Goal: Task Accomplishment & Management: Use online tool/utility

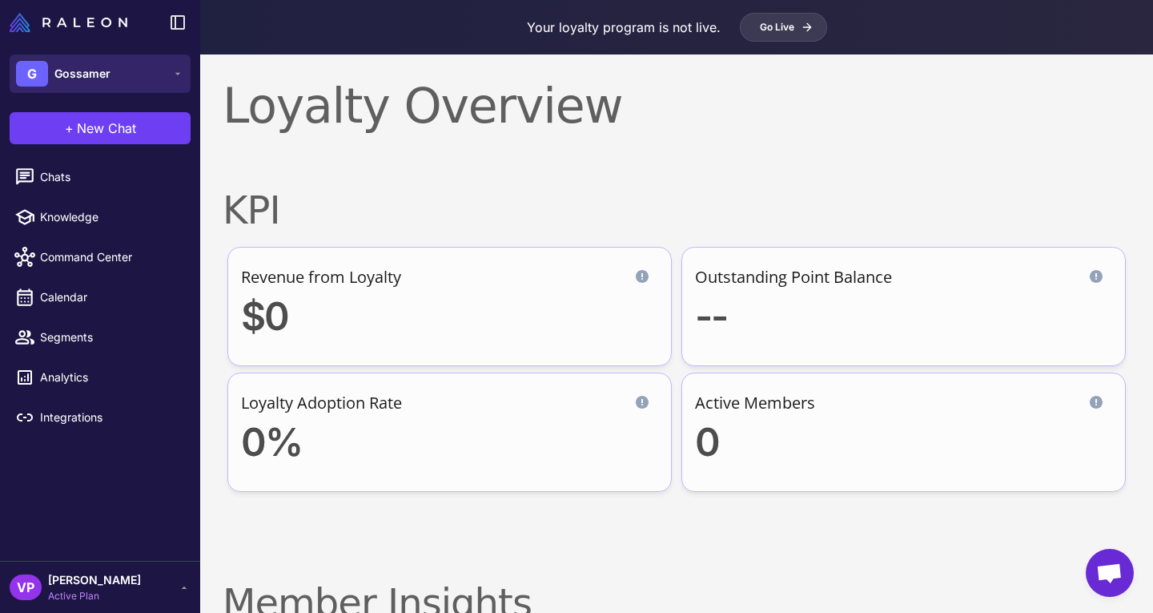
click at [139, 83] on button "G Gossamer" at bounding box center [100, 73] width 181 height 38
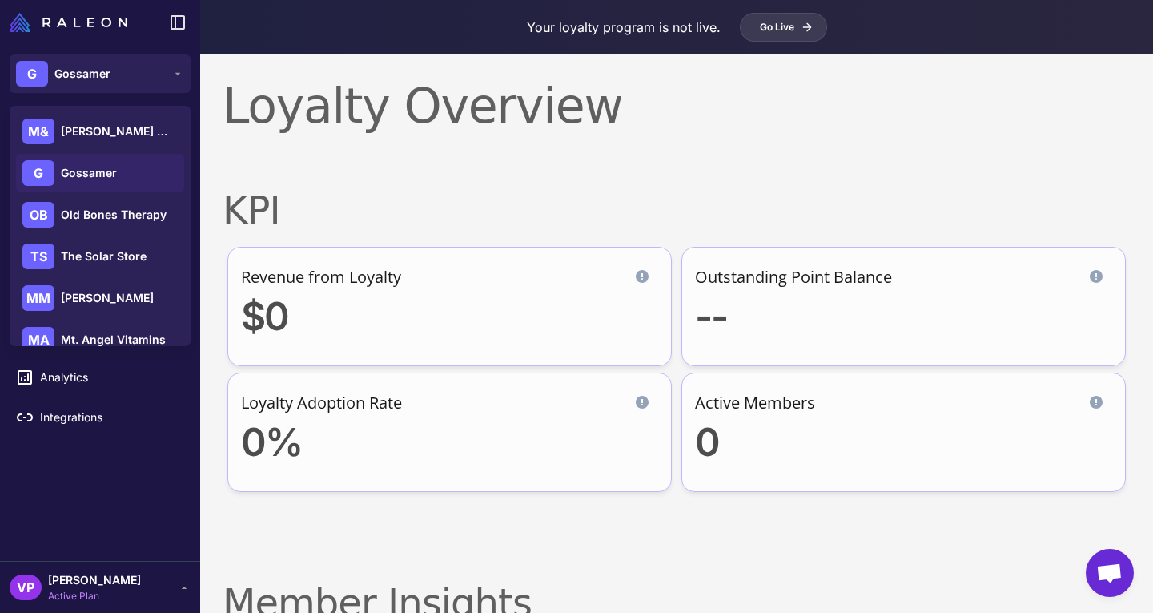
scroll to position [231, 0]
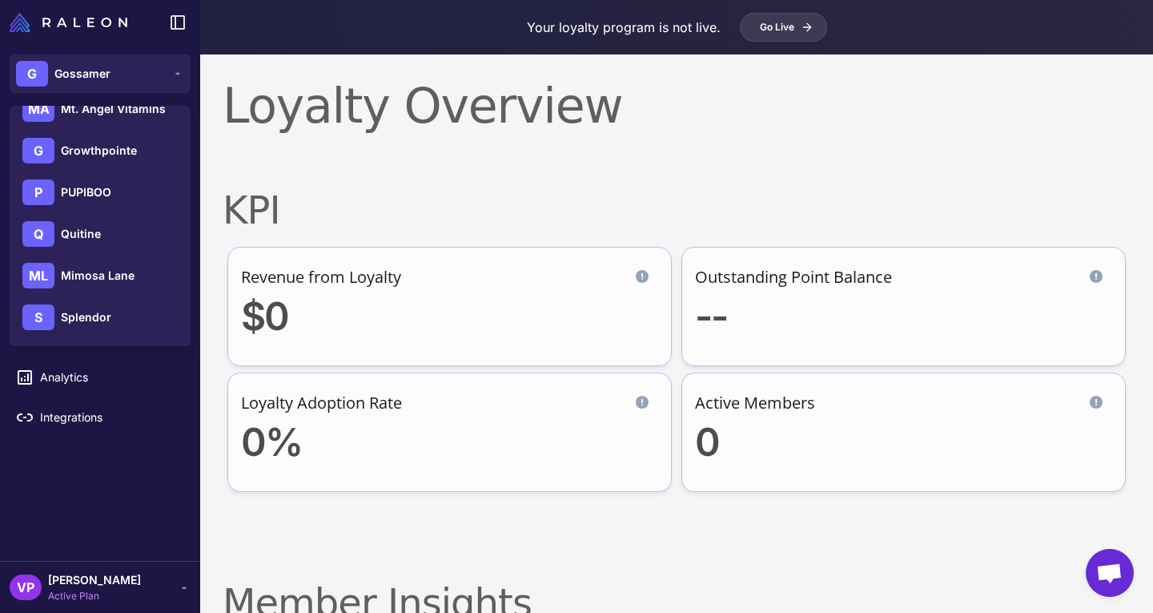
click at [732, 199] on h2 "KPI" at bounding box center [677, 210] width 908 height 48
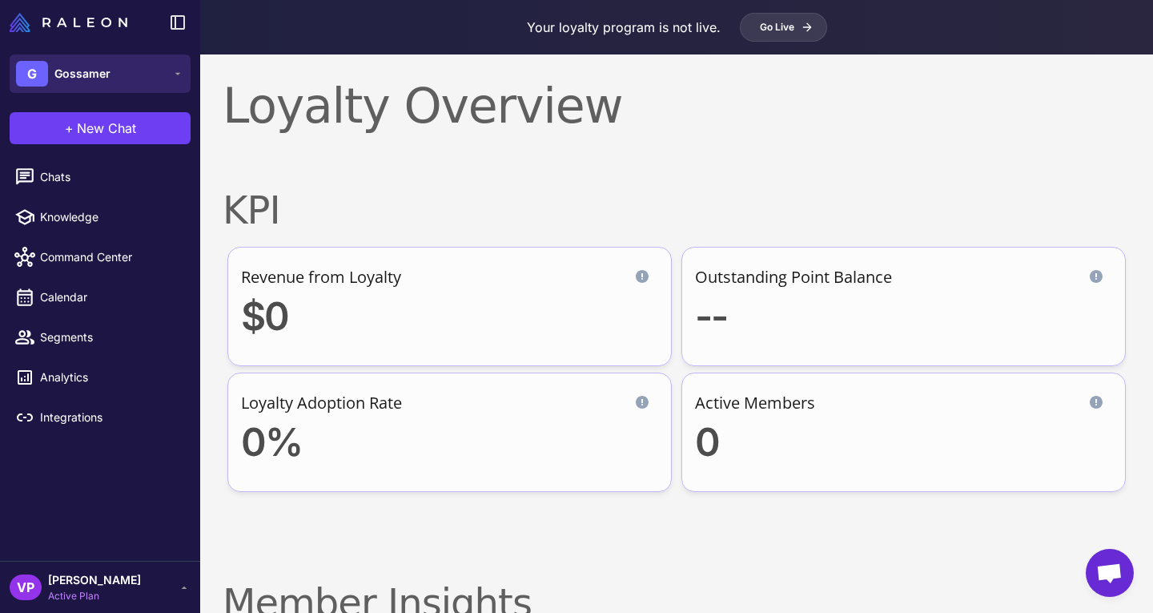
click at [166, 82] on button "G Gossamer" at bounding box center [100, 73] width 181 height 38
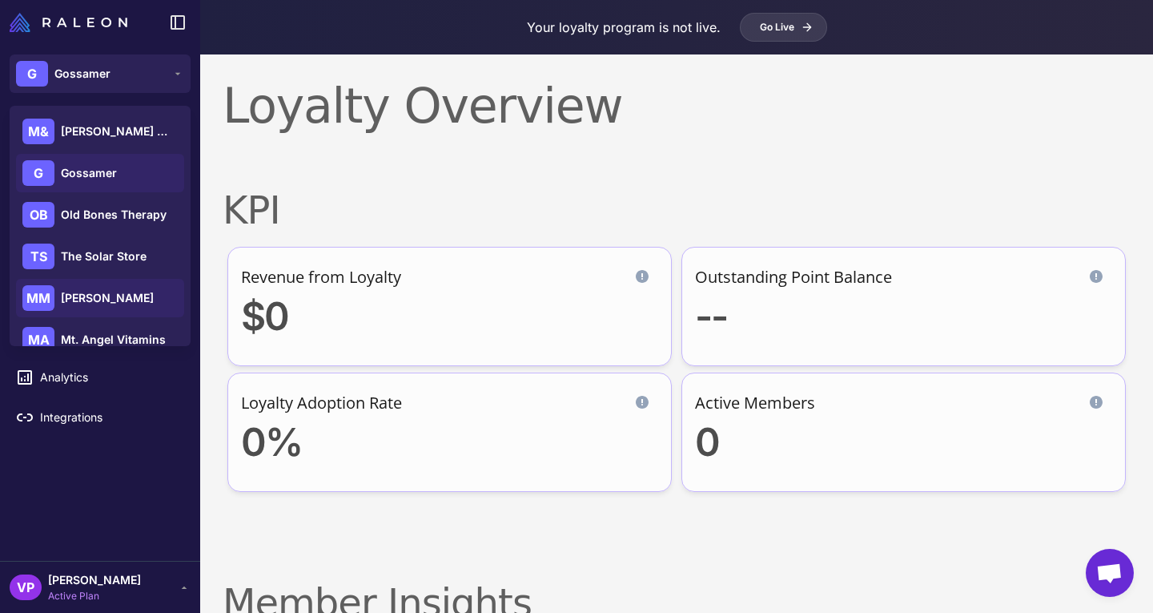
click at [116, 295] on span "[PERSON_NAME]" at bounding box center [107, 298] width 93 height 18
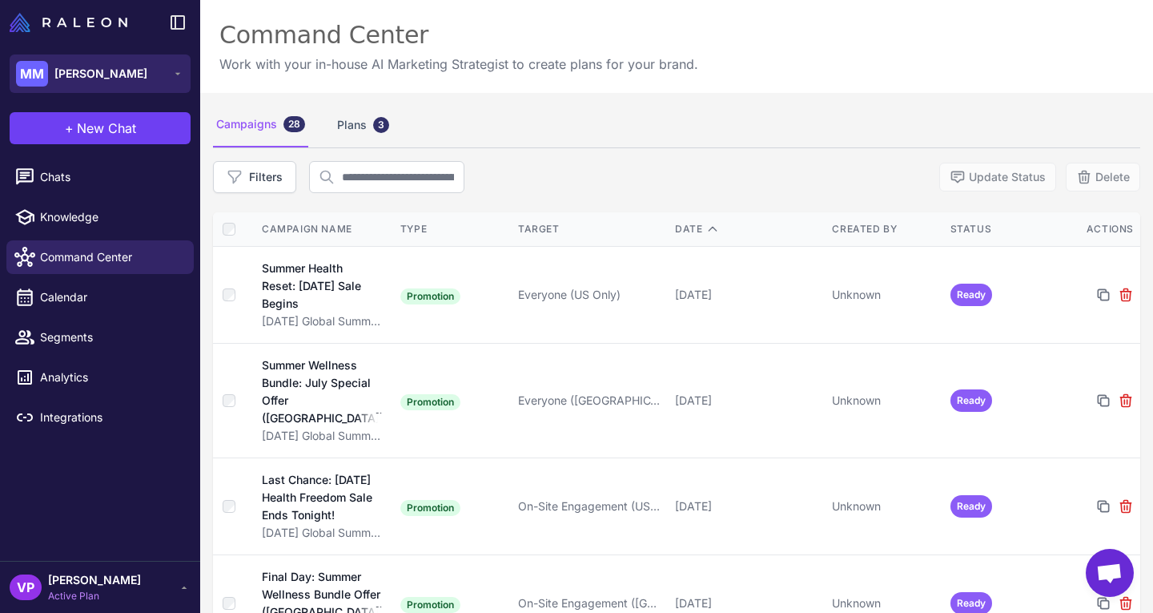
click at [152, 75] on button "MM [PERSON_NAME]" at bounding box center [100, 73] width 181 height 38
